Goal: Transaction & Acquisition: Purchase product/service

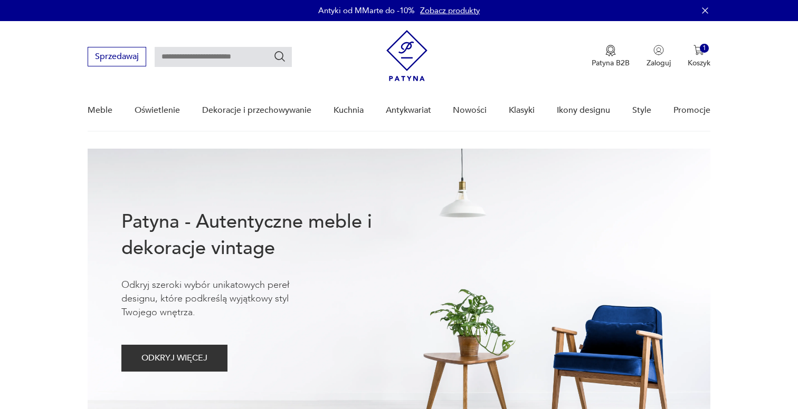
click at [709, 43] on div "Patyna B2B Zaloguj 1 Koszyk Twój koszyk ( 1 ) Sofa Togo dwuosobowa vintage, pro…" at bounding box center [547, 56] width 323 height 53
click at [702, 45] on div "1" at bounding box center [704, 48] width 9 height 9
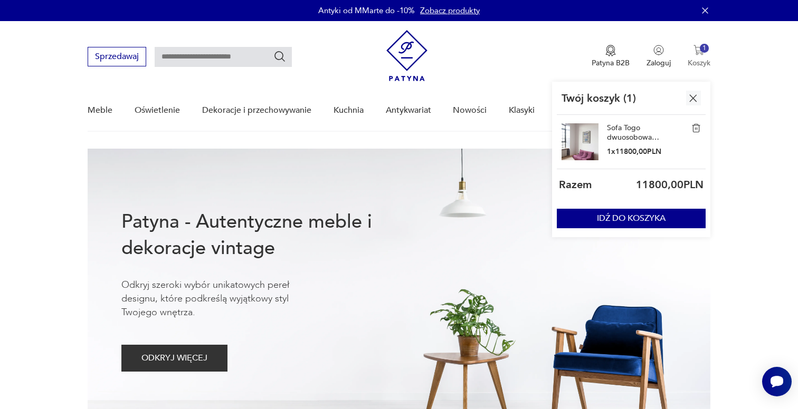
click at [701, 49] on div "1" at bounding box center [704, 48] width 9 height 9
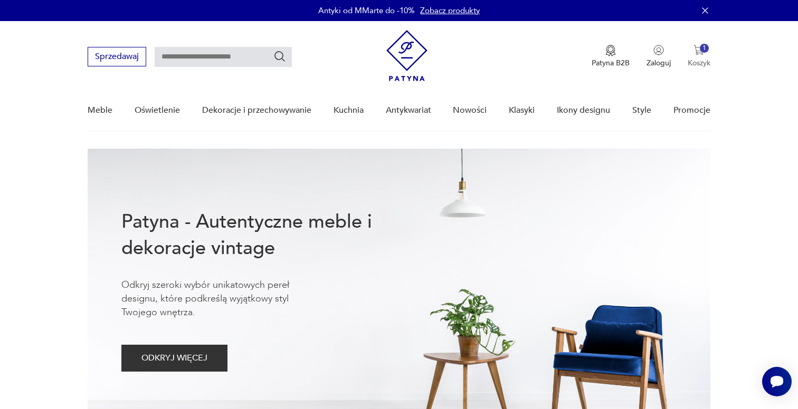
click at [700, 52] on img "button" at bounding box center [698, 50] width 11 height 11
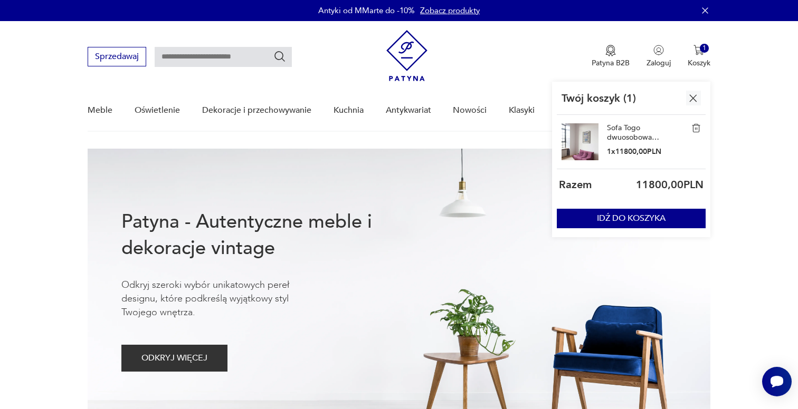
click at [624, 134] on link "Sofa Togo dwuosobowa vintage, proj. [PERSON_NAME] dla Ligne Roset, fioletowa mi…" at bounding box center [633, 132] width 53 height 19
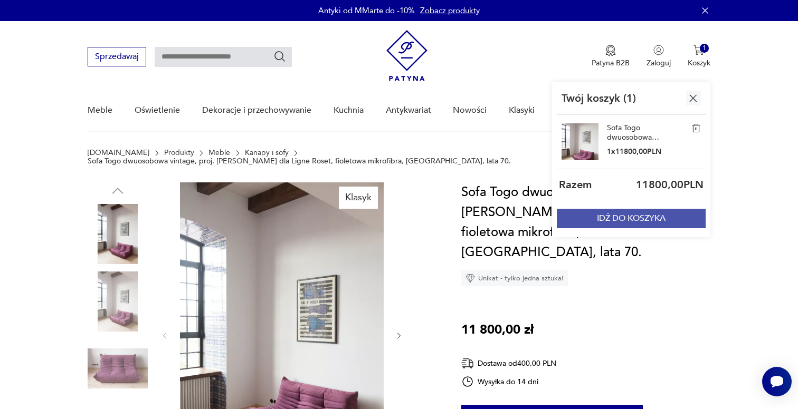
click at [648, 217] on button "IDŹ DO KOSZYKA" at bounding box center [631, 219] width 149 height 20
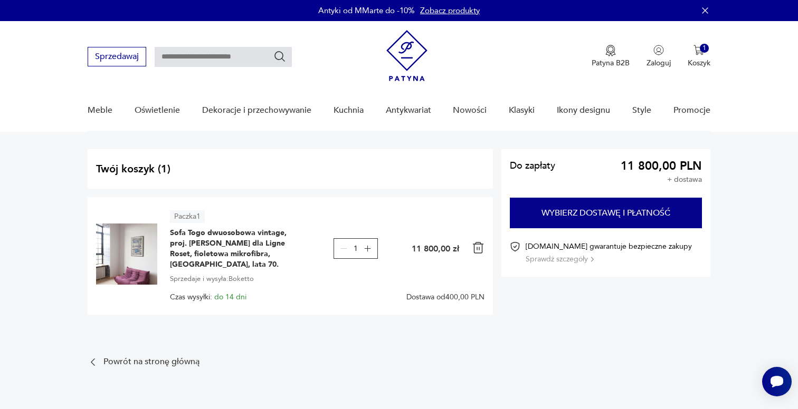
click at [243, 273] on span "Sprzedaje i wysyła: Boketto" at bounding box center [212, 279] width 84 height 12
click at [395, 210] on div "Paczka 1" at bounding box center [327, 216] width 314 height 13
